Goal: Transaction & Acquisition: Purchase product/service

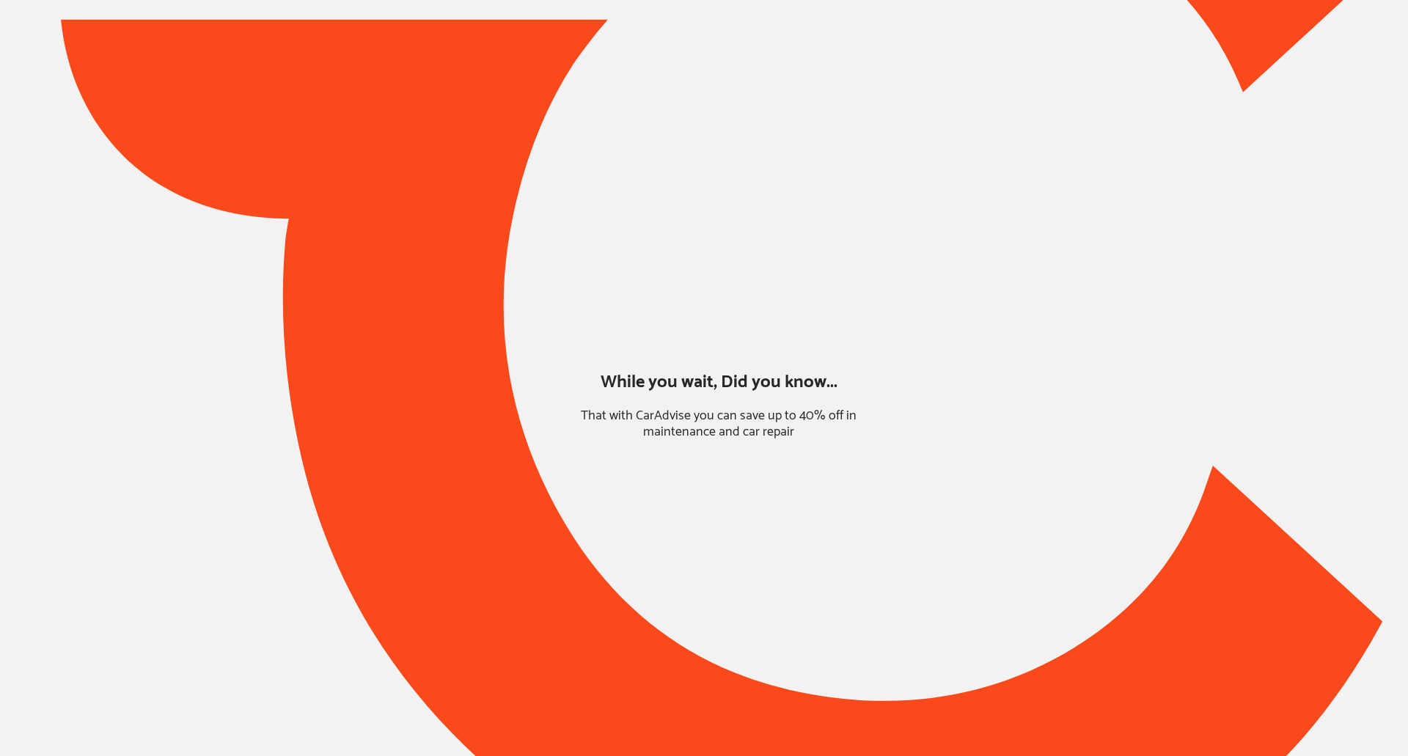
type input "*****"
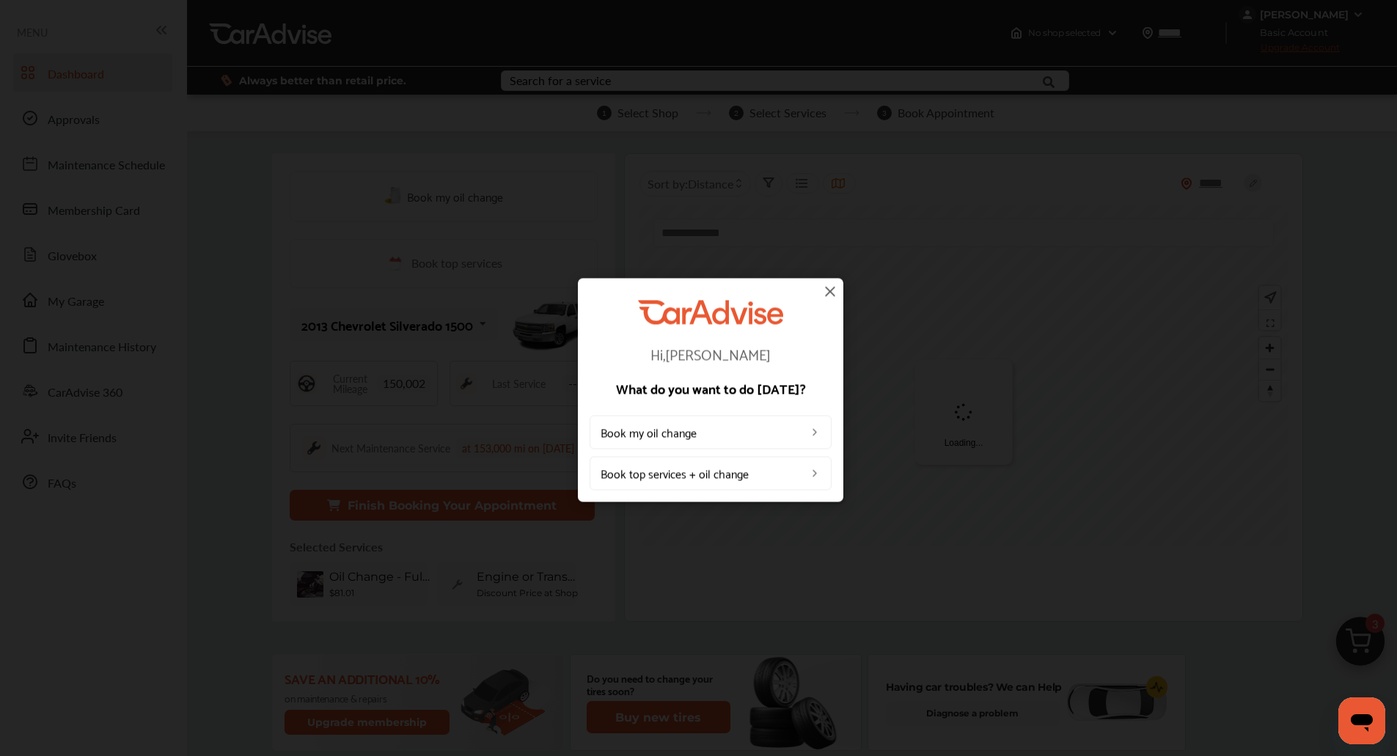
click at [1362, 642] on div "Hi, [PERSON_NAME] What do you want to do [DATE]? Book my oil change Book top se…" at bounding box center [710, 390] width 1421 height 780
click at [840, 301] on div "Hi, [PERSON_NAME] What do you want to do [DATE]? Book my oil change Book top se…" at bounding box center [711, 390] width 266 height 224
click at [829, 289] on img at bounding box center [830, 291] width 18 height 18
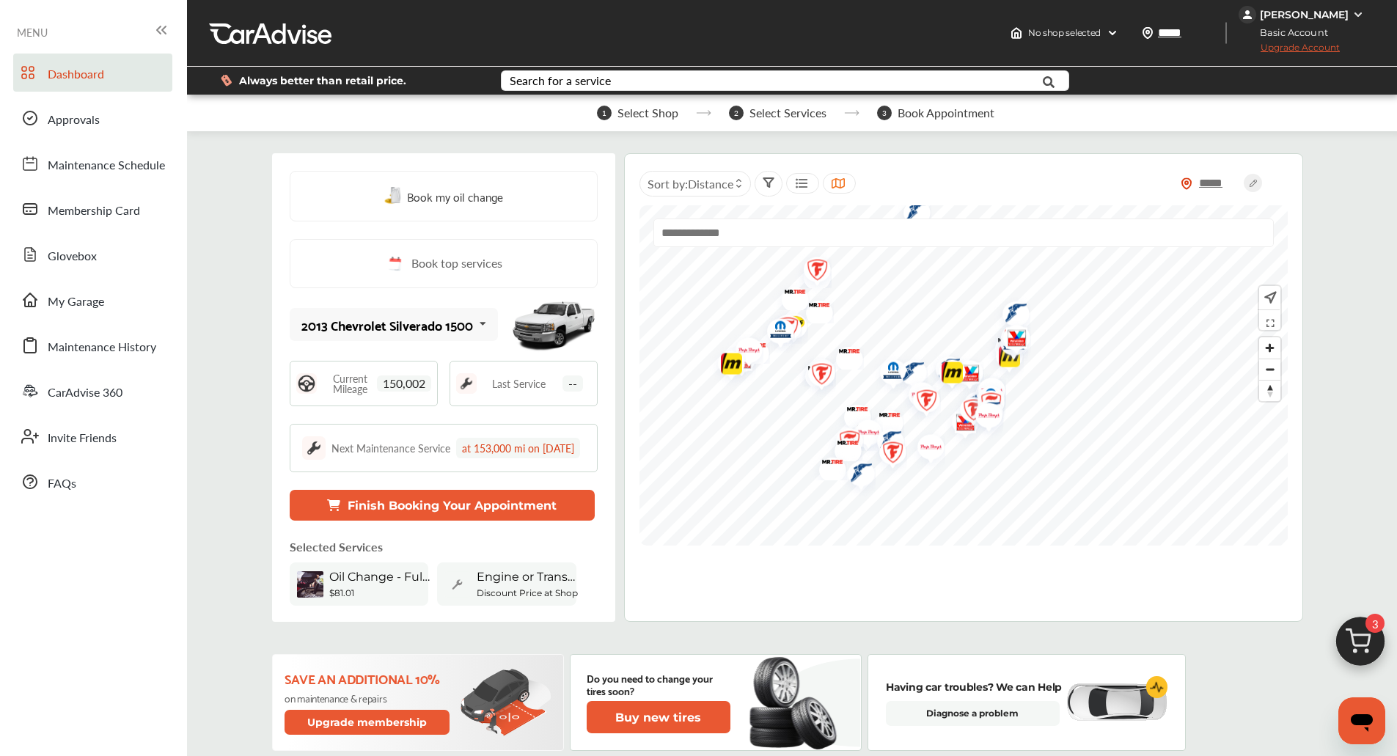
click at [1360, 644] on img at bounding box center [1360, 645] width 70 height 70
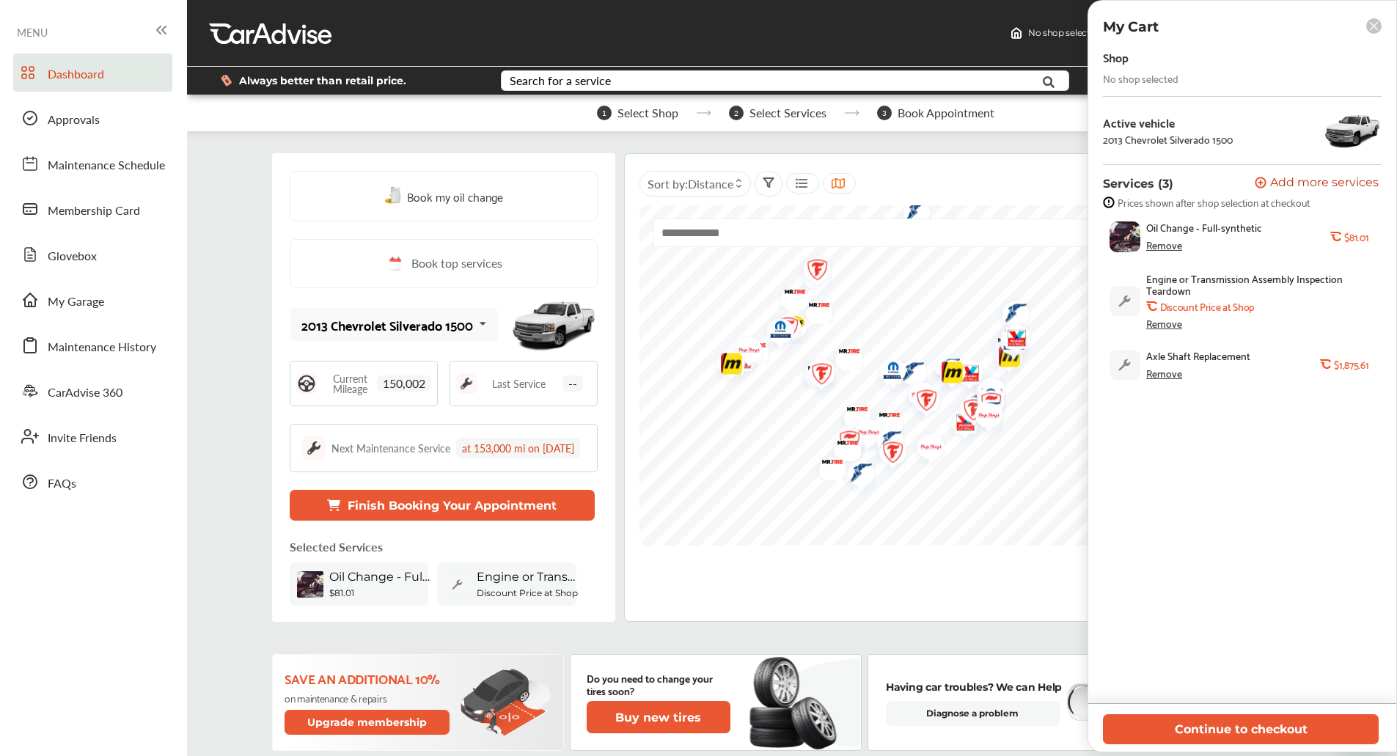
click at [1174, 379] on div "Remove" at bounding box center [1164, 373] width 36 height 12
click at [1165, 329] on div "Remove" at bounding box center [1164, 324] width 36 height 12
click at [1167, 246] on div "Remove" at bounding box center [1164, 245] width 36 height 12
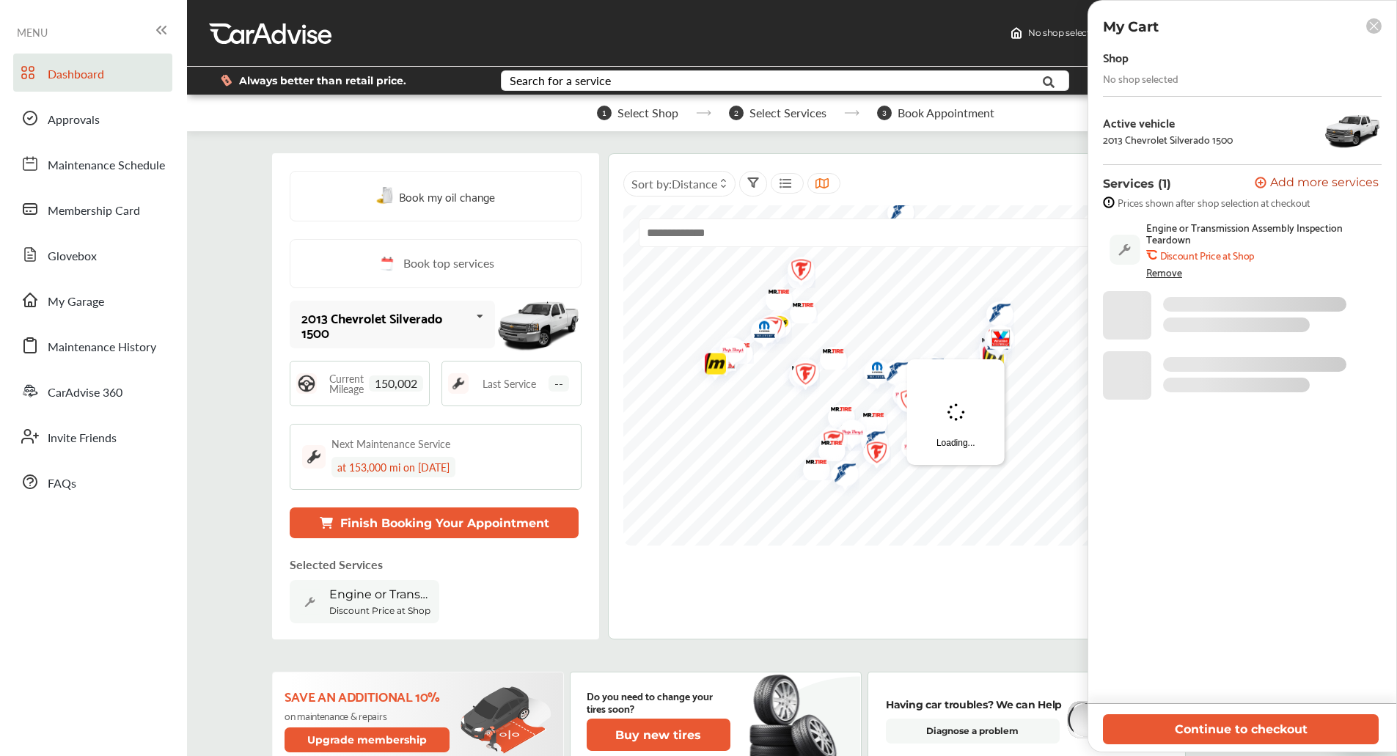
click at [1285, 184] on span "Add more services" at bounding box center [1324, 184] width 109 height 14
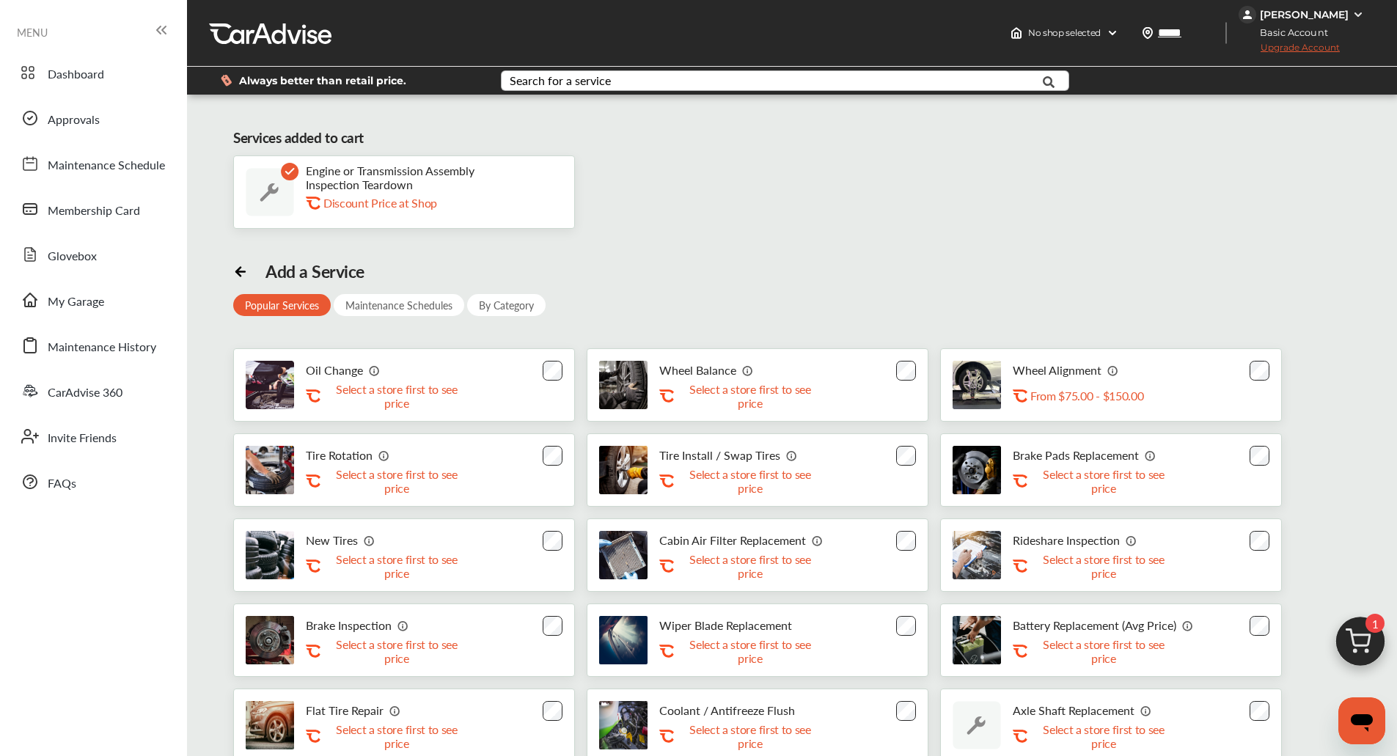
click at [598, 84] on div "Search for a service" at bounding box center [560, 81] width 101 height 12
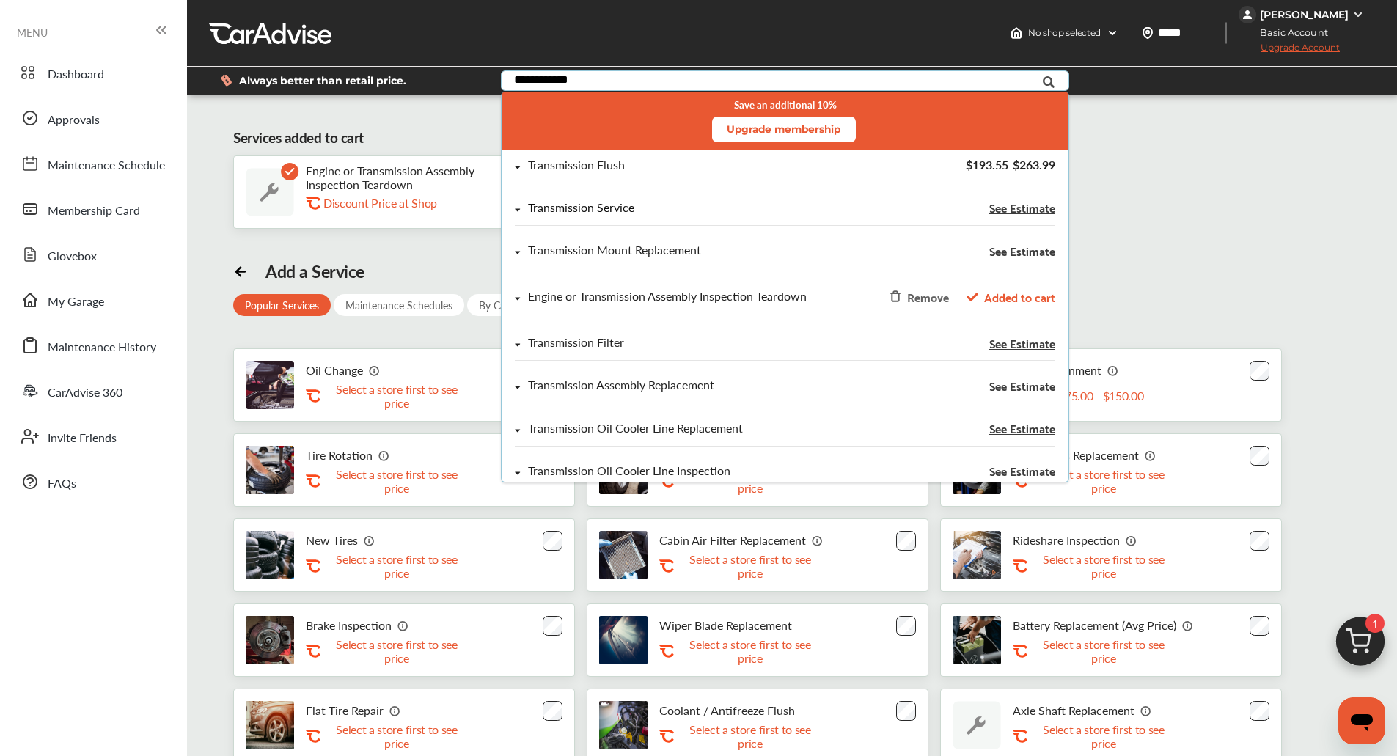
type input "**********"
click at [626, 213] on div "Transmission Service" at bounding box center [581, 208] width 106 height 12
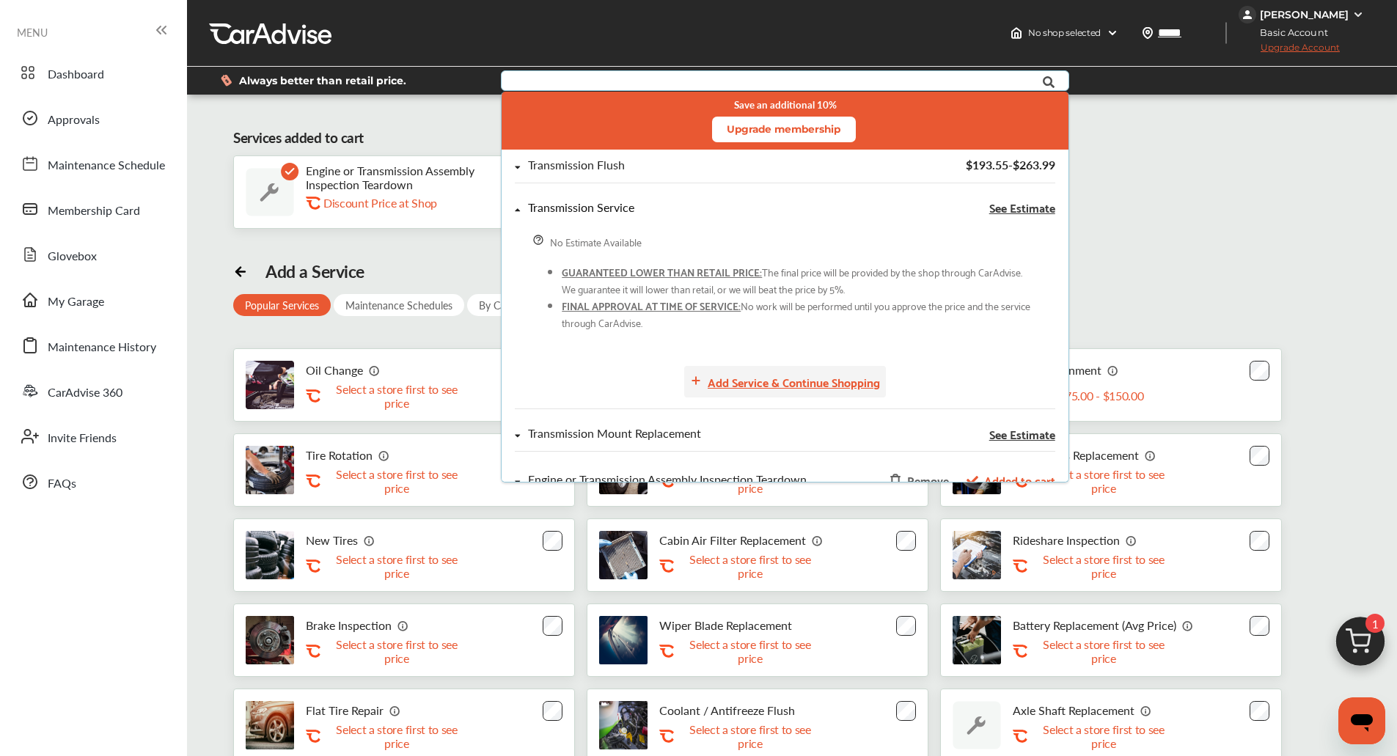
click at [814, 386] on div "Add Service & Continue Shopping" at bounding box center [794, 382] width 172 height 20
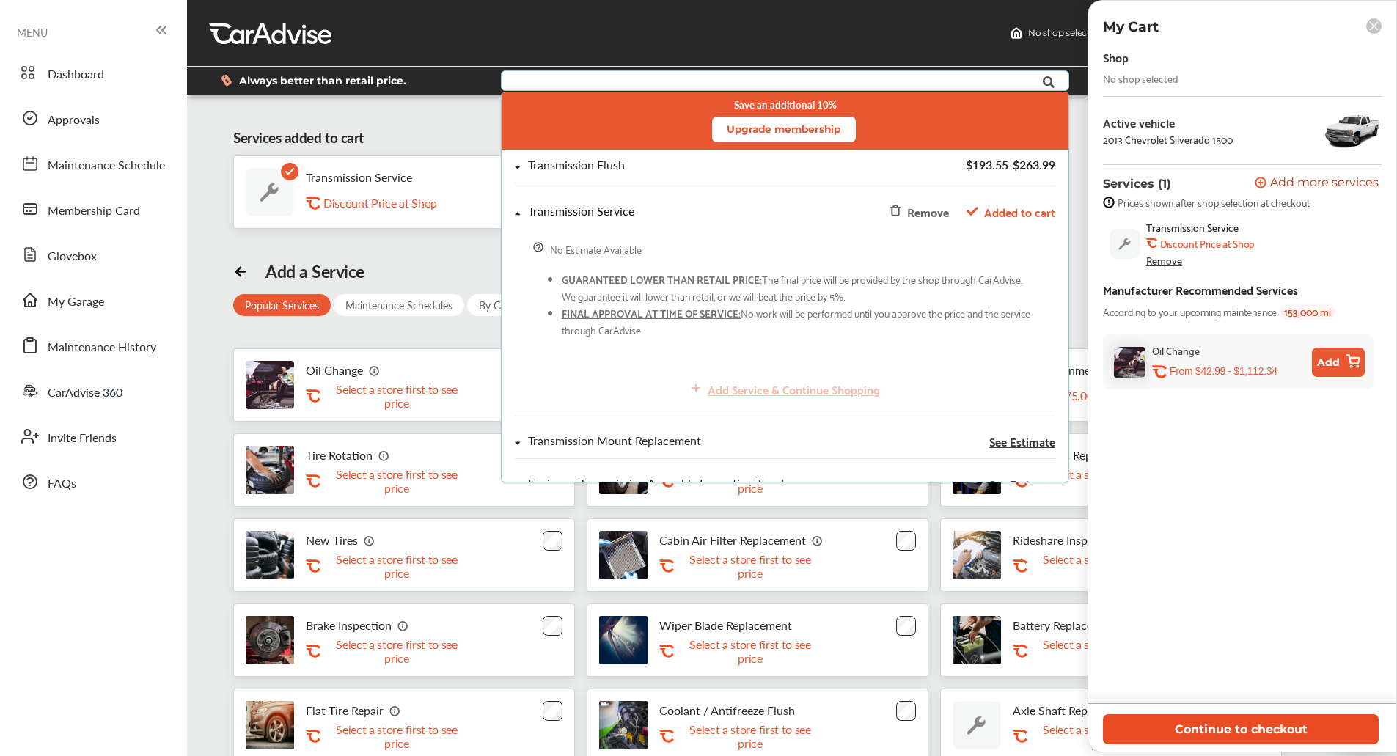
click at [1230, 736] on button "Continue to checkout" at bounding box center [1241, 729] width 276 height 30
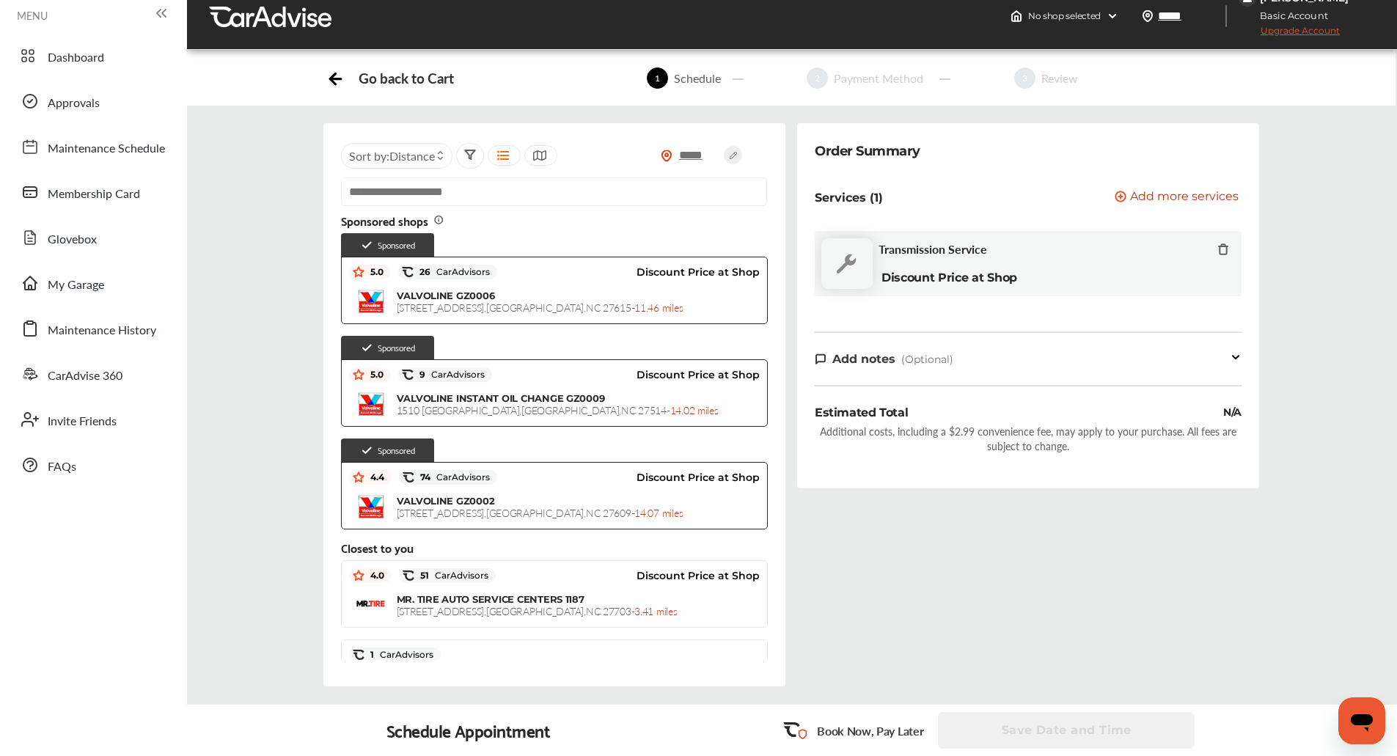
scroll to position [18, 0]
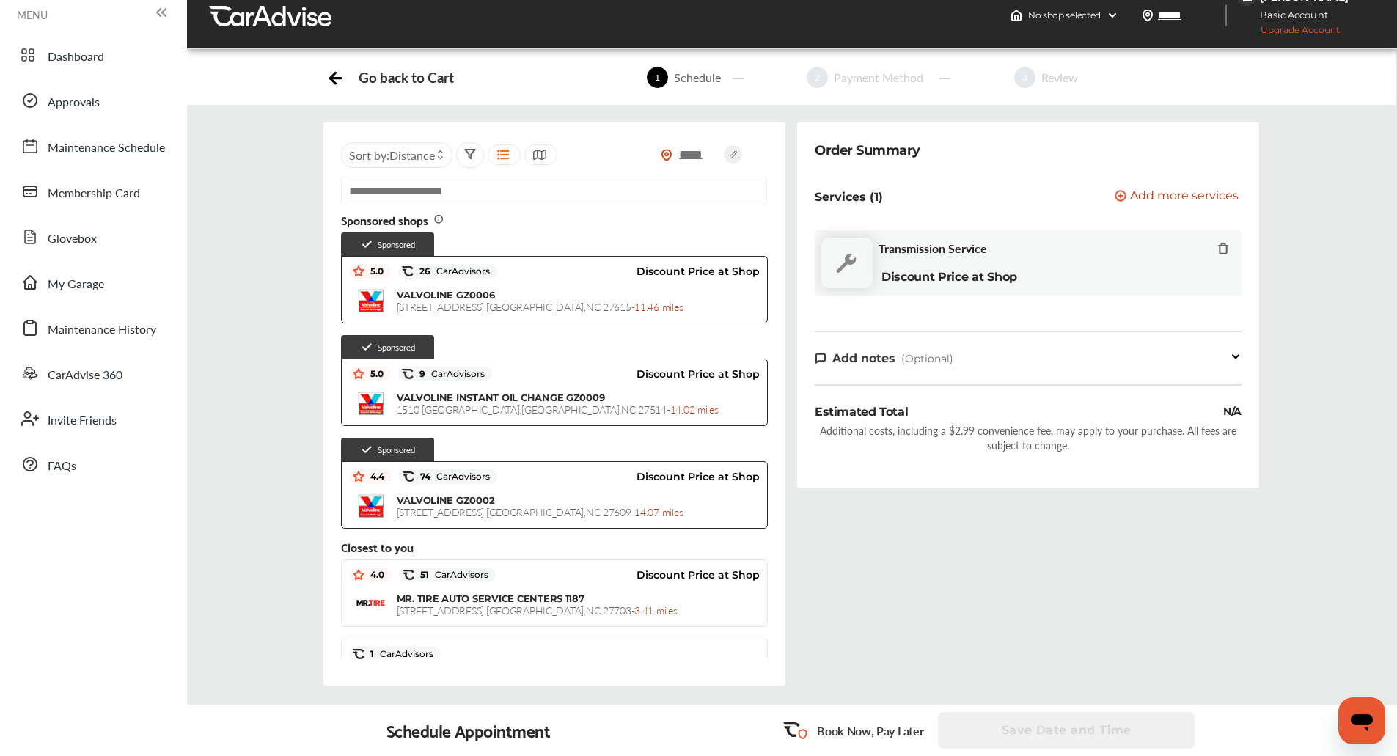
click at [805, 534] on div "Order Summary Services (1) Add a service Add more services Transmission Service…" at bounding box center [1028, 415] width 474 height 587
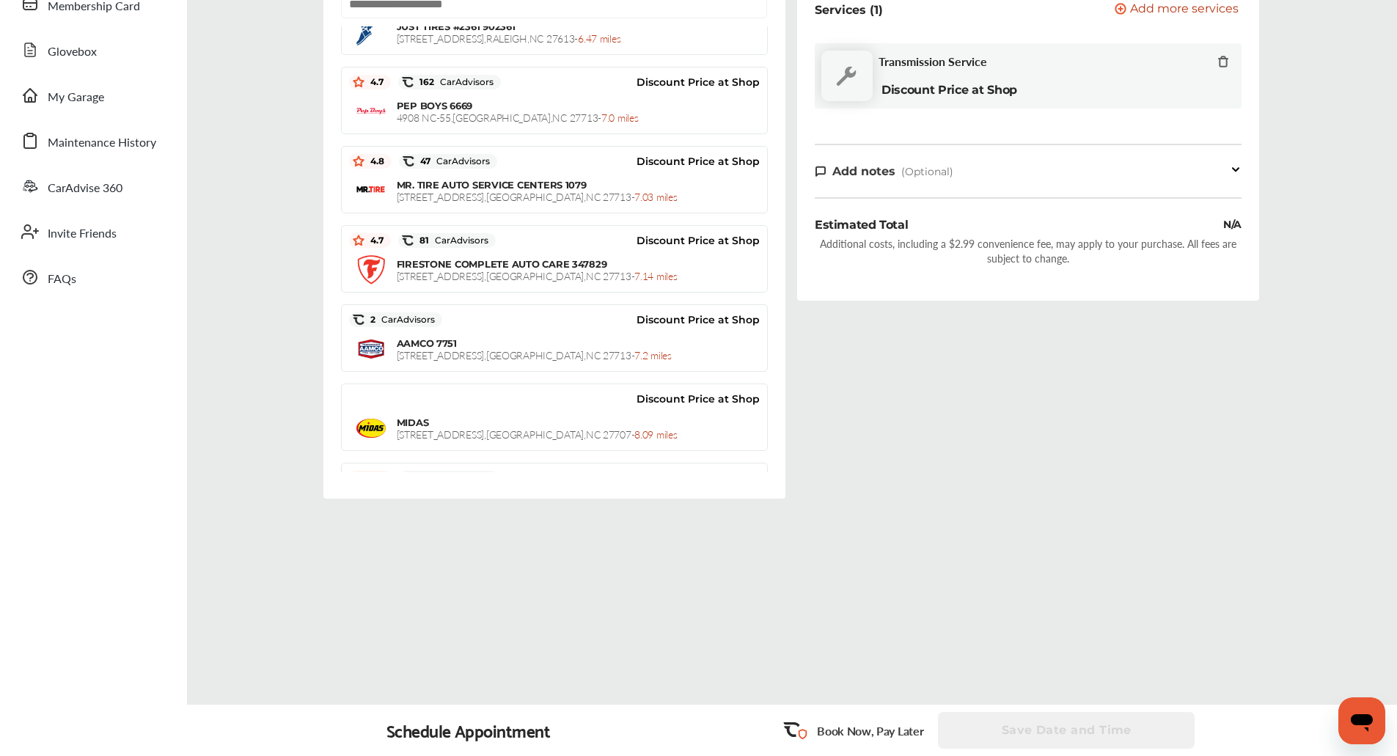
scroll to position [730, 0]
